Goal: Information Seeking & Learning: Find specific fact

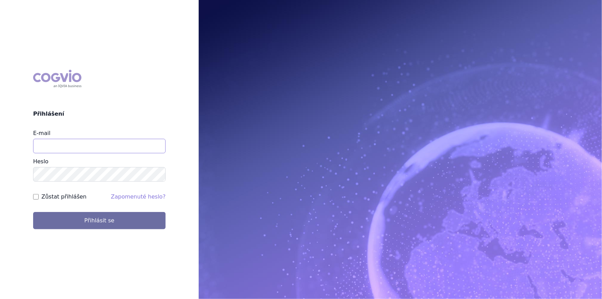
drag, startPoint x: 80, startPoint y: 145, endPoint x: 85, endPoint y: 150, distance: 7.4
click at [80, 145] on input "E-mail" at bounding box center [99, 146] width 132 height 14
type input "nikola.odlozilikova@vzp.cz"
click at [33, 212] on button "Přihlásit se" at bounding box center [99, 220] width 132 height 17
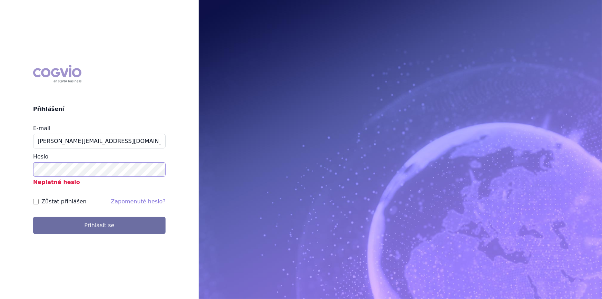
click at [33, 217] on button "Přihlásit se" at bounding box center [99, 225] width 132 height 17
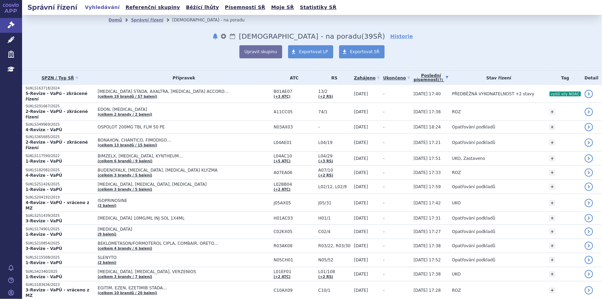
click at [422, 79] on link "Poslední písemnost (?)" at bounding box center [431, 78] width 35 height 14
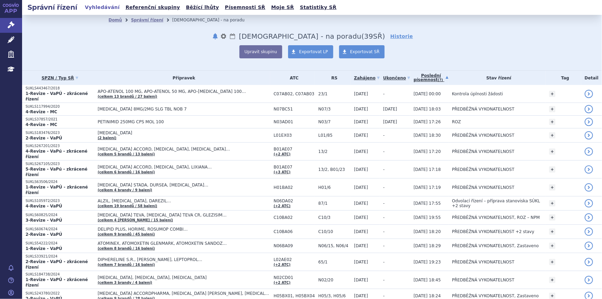
click at [422, 79] on link "Poslední písemnost (?)" at bounding box center [431, 78] width 35 height 14
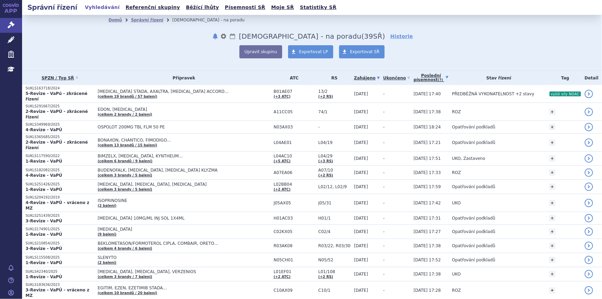
click at [355, 79] on link "Zahájeno" at bounding box center [367, 78] width 26 height 10
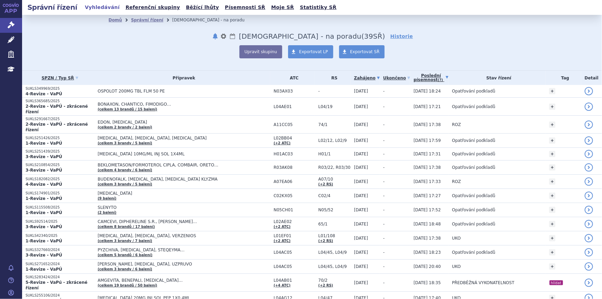
click at [422, 80] on link "Poslední písemnost (?)" at bounding box center [431, 78] width 35 height 14
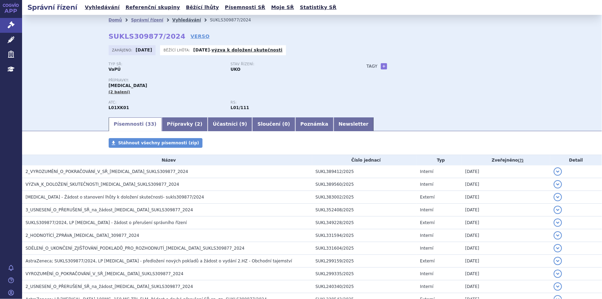
click at [172, 20] on link "Vyhledávání" at bounding box center [186, 20] width 29 height 5
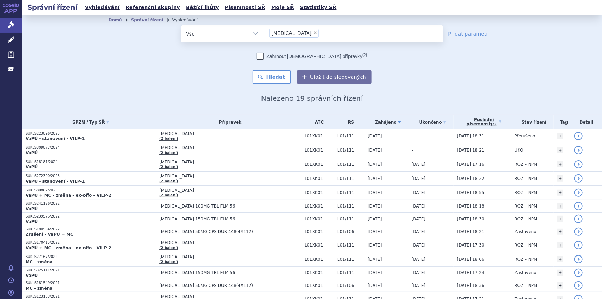
click at [313, 31] on span "×" at bounding box center [315, 33] width 4 height 4
click at [264, 31] on select "lynparza" at bounding box center [264, 33] width 0 height 17
select select
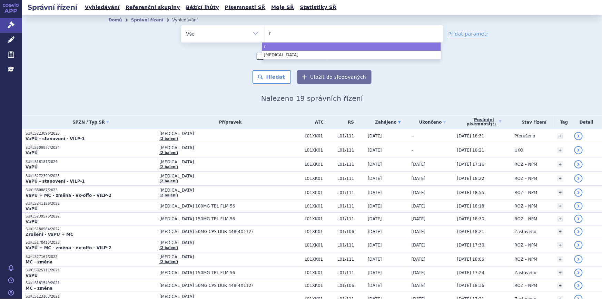
type input "ri"
type input "riv"
type input "rivar"
type input "rivaro"
type input "rivaroxa"
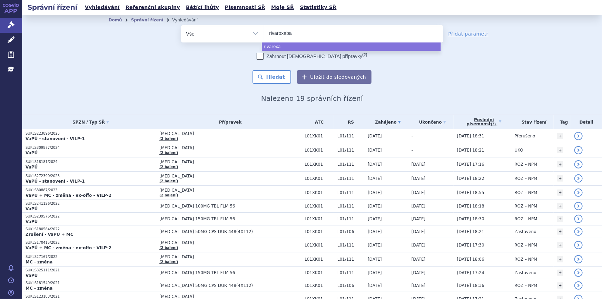
type input "rivaroxaban"
type input "rivaroxaban g"
type input "rivaroxaban gle"
type input "rivaroxaban glen"
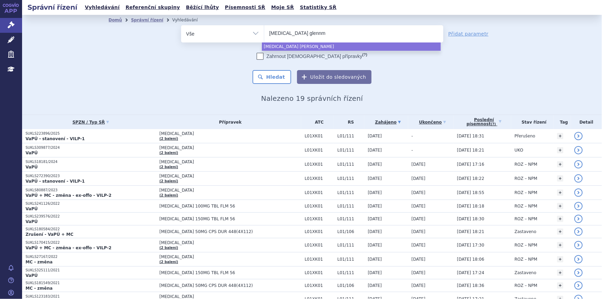
type input "rivaroxaban glennma"
type input "rivaroxaban glennmar"
type input "rivaroxaban glennmark"
select select "rivaroxaban glennmark"
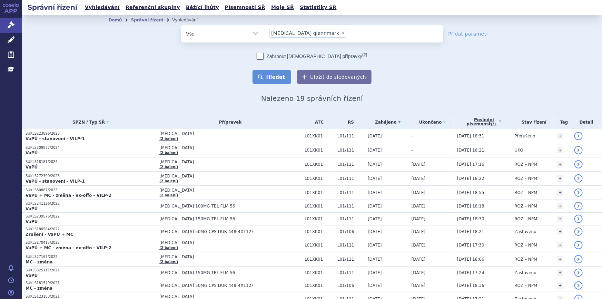
click at [279, 76] on button "Hledat" at bounding box center [271, 77] width 39 height 14
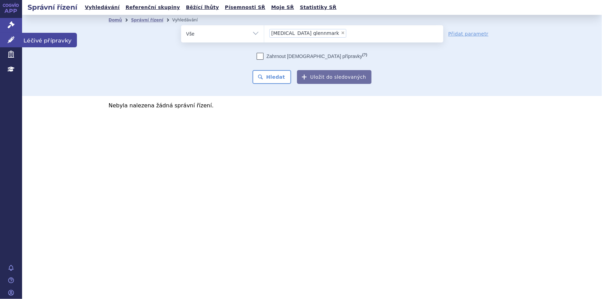
click at [15, 37] on link "Léčivé přípravky" at bounding box center [11, 40] width 22 height 14
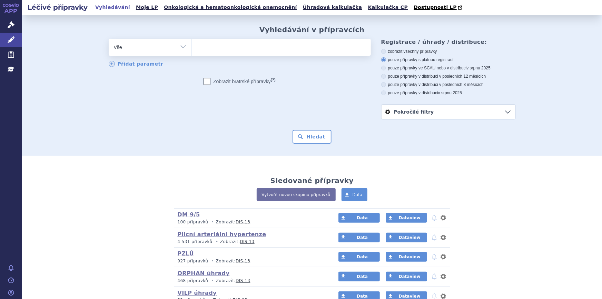
click at [257, 49] on ul at bounding box center [281, 46] width 179 height 14
click at [192, 49] on select at bounding box center [191, 46] width 0 height 17
click at [10, 28] on icon at bounding box center [11, 24] width 7 height 7
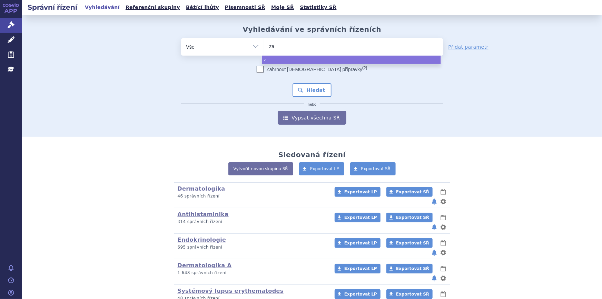
type input "zav"
type input "zaves"
type input "[MEDICAL_DATA]"
select select "zavesca"
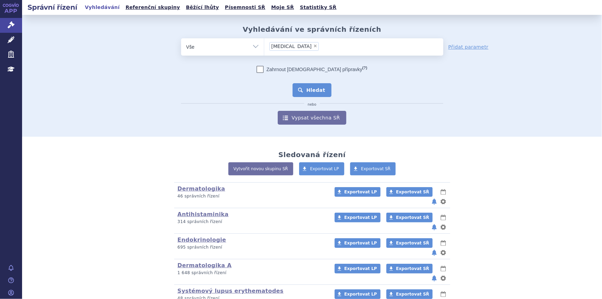
click at [301, 90] on button "Hledat" at bounding box center [311, 90] width 39 height 14
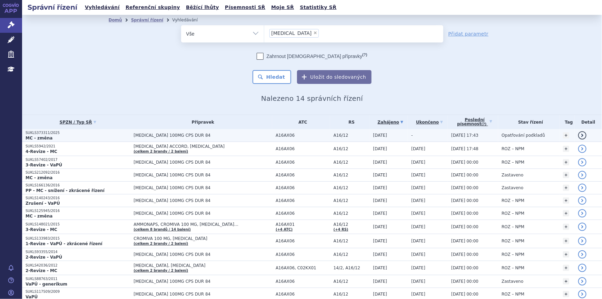
click at [218, 133] on span "[MEDICAL_DATA] 100MG CPS DUR 84" at bounding box center [202, 135] width 139 height 5
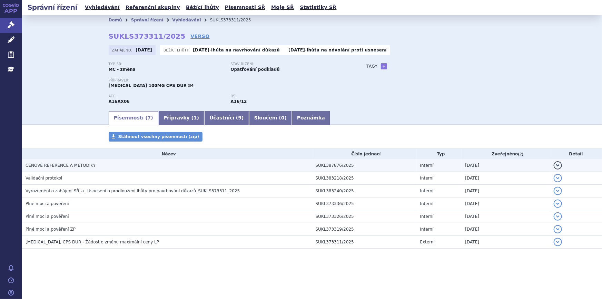
click at [122, 167] on h3 "CENOVÉ REFERENCE A METODIKY" at bounding box center [169, 165] width 287 height 7
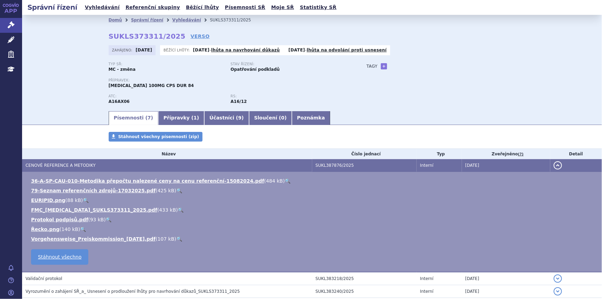
click at [285, 180] on link "🔍" at bounding box center [288, 181] width 6 height 6
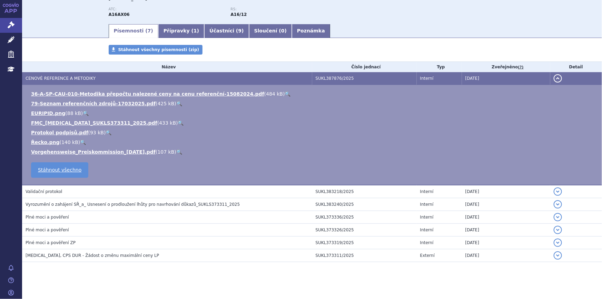
scroll to position [91, 0]
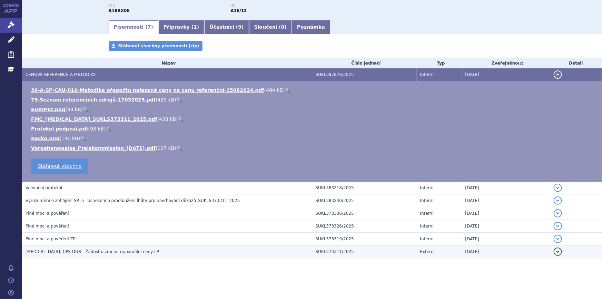
click at [97, 250] on span "[MEDICAL_DATA], CPS DUR - Žádost o změnu maximální ceny LP" at bounding box center [92, 251] width 133 height 5
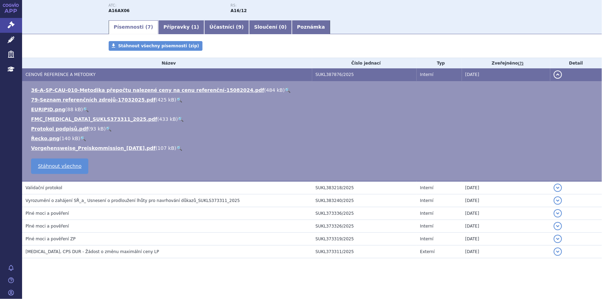
scroll to position [71, 0]
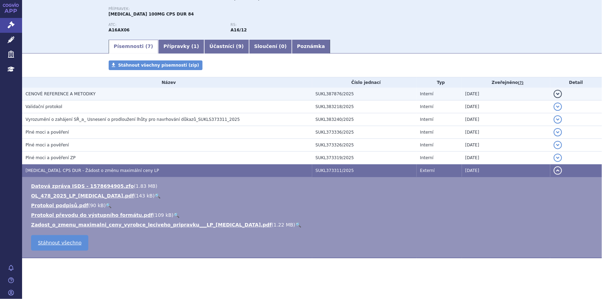
click at [143, 91] on h3 "CENOVÉ REFERENCE A METODIKY" at bounding box center [169, 93] width 287 height 7
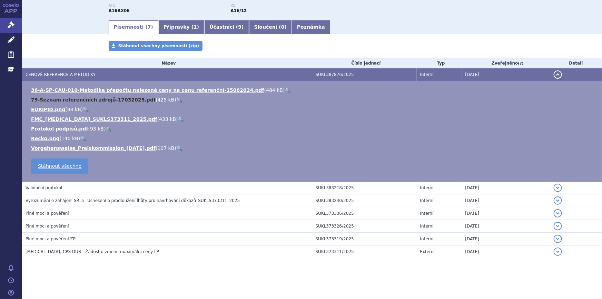
click at [125, 100] on link "79-Seznam referenčních zdrojů-17032025.pdf" at bounding box center [93, 100] width 125 height 6
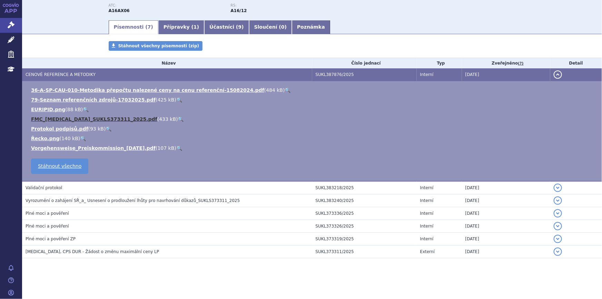
click at [107, 118] on link "FMC_[MEDICAL_DATA]_SUKLS373311_2025.pdf" at bounding box center [94, 119] width 126 height 6
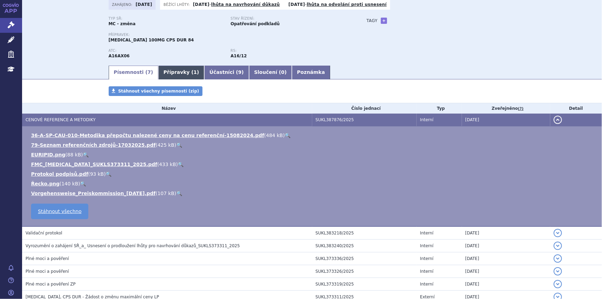
scroll to position [0, 0]
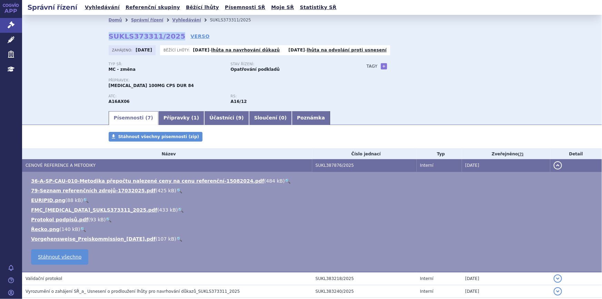
drag, startPoint x: 107, startPoint y: 37, endPoint x: 169, endPoint y: 37, distance: 62.4
click at [169, 37] on strong "SUKLS373311/2025" at bounding box center [147, 36] width 77 height 8
copy strong "SUKLS373311/2025"
